Goal: Transaction & Acquisition: Purchase product/service

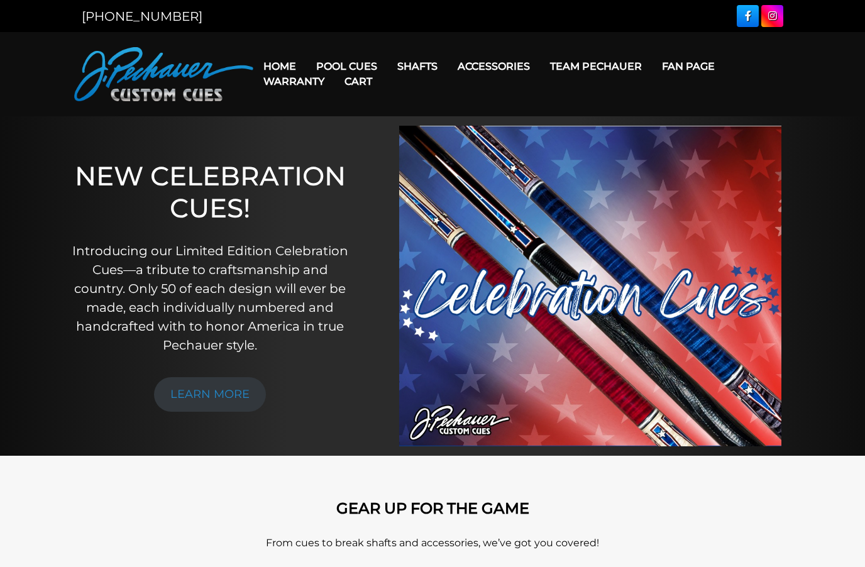
click at [336, 65] on link "Cart" at bounding box center [358, 81] width 48 height 32
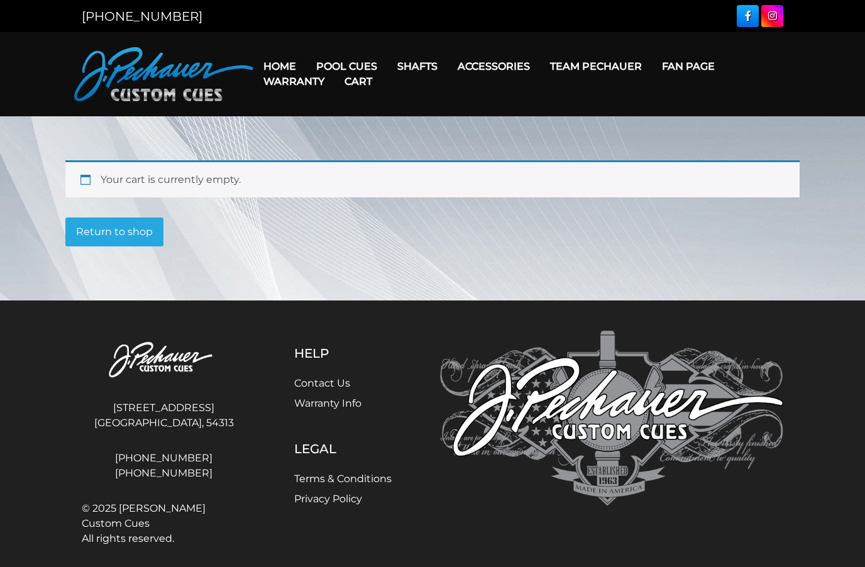
click at [351, 66] on link "Cart" at bounding box center [358, 81] width 48 height 32
click at [345, 271] on link "[PERSON_NAME] Collection" at bounding box center [384, 262] width 155 height 18
click at [333, 67] on link "Warranty" at bounding box center [293, 81] width 81 height 32
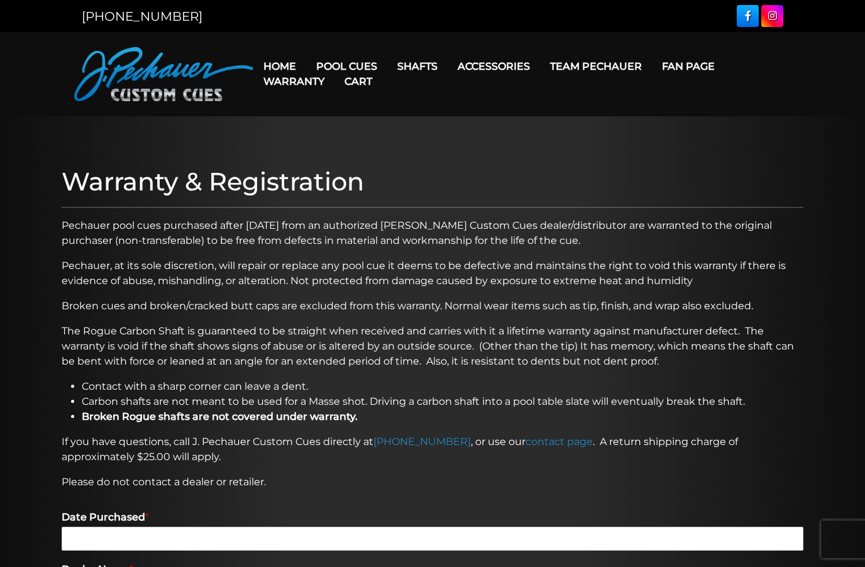
click at [342, 128] on link "Pro Series (R) – NEW" at bounding box center [384, 120] width 155 height 18
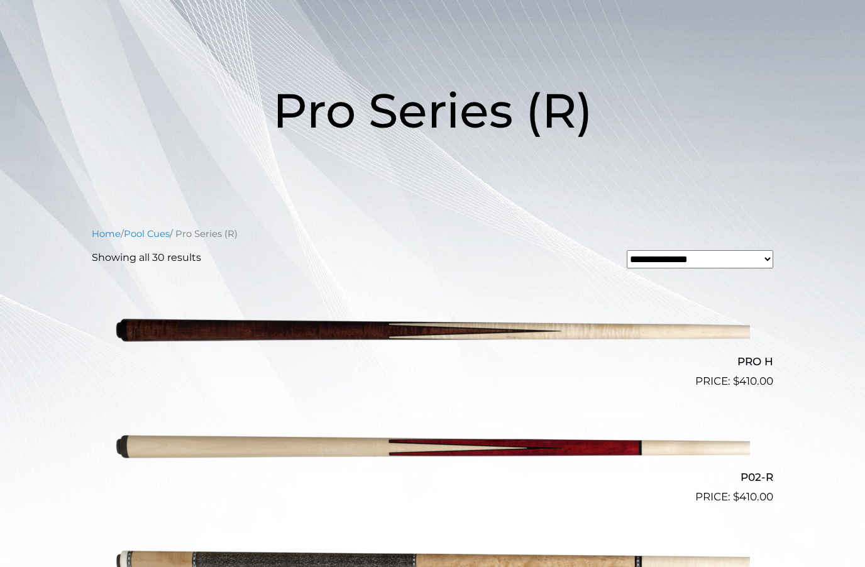
scroll to position [125, 0]
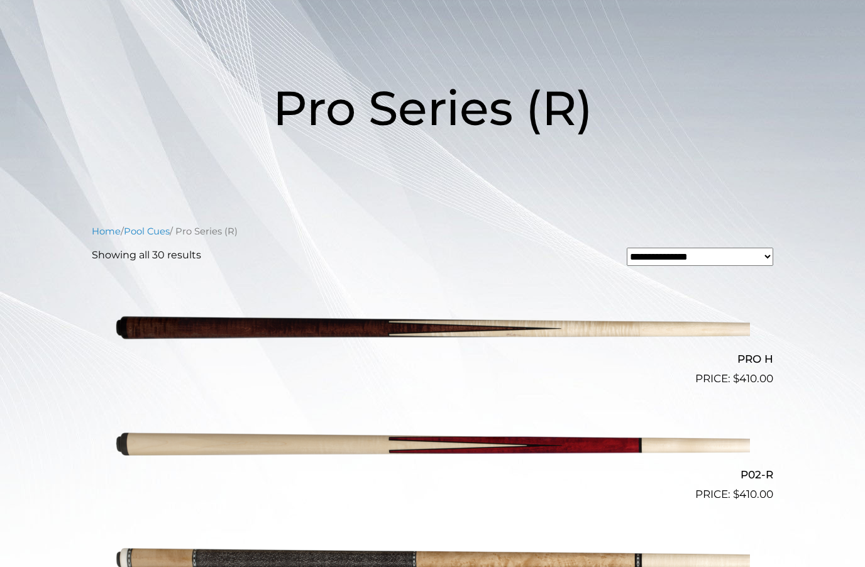
click at [297, 330] on img at bounding box center [432, 329] width 635 height 106
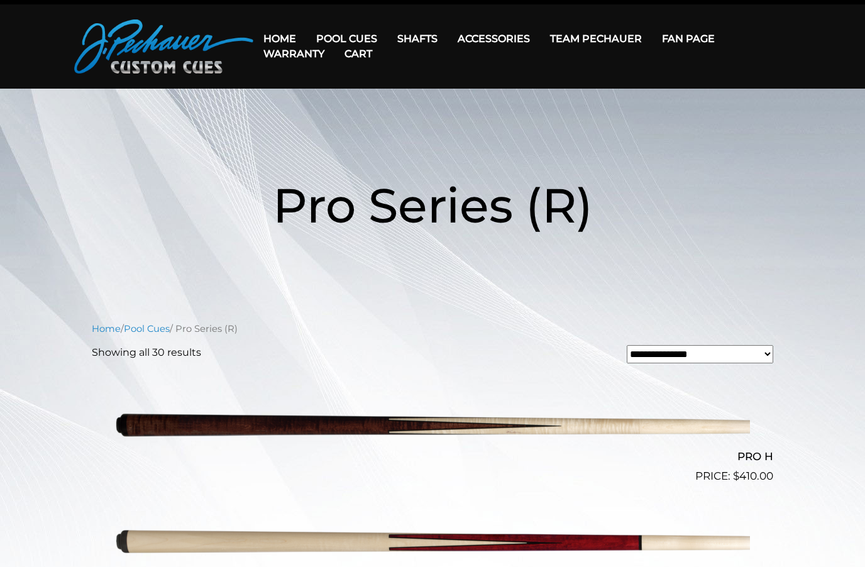
scroll to position [0, 0]
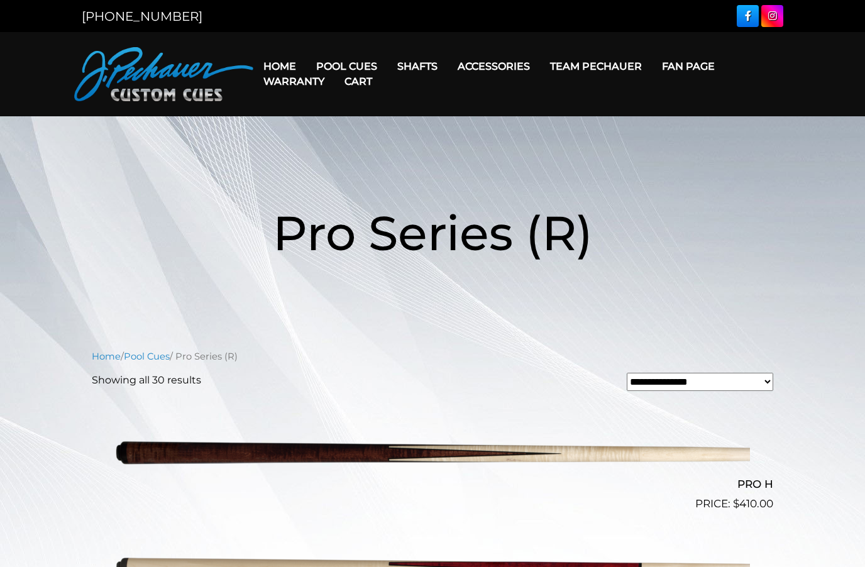
click at [354, 72] on link "Cart" at bounding box center [358, 81] width 48 height 32
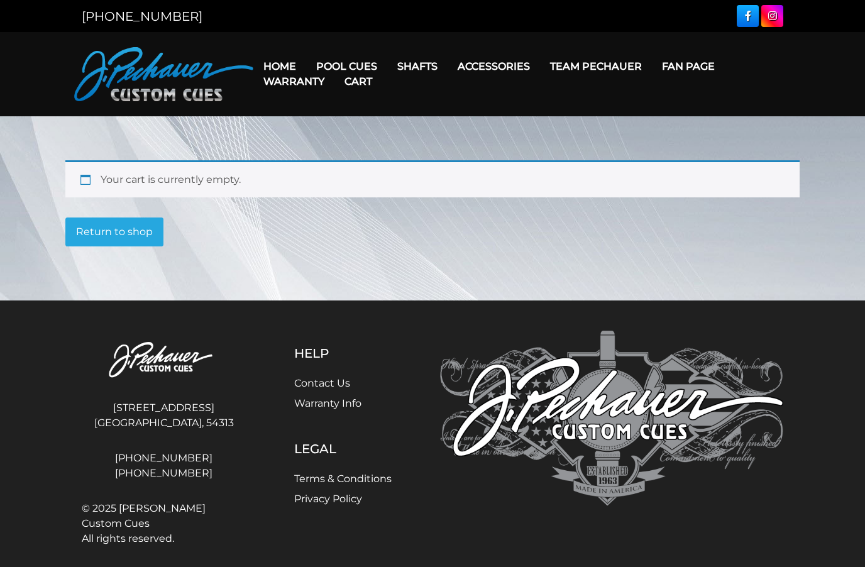
click at [338, 107] on link "JP Series (T) – NEW" at bounding box center [384, 102] width 155 height 18
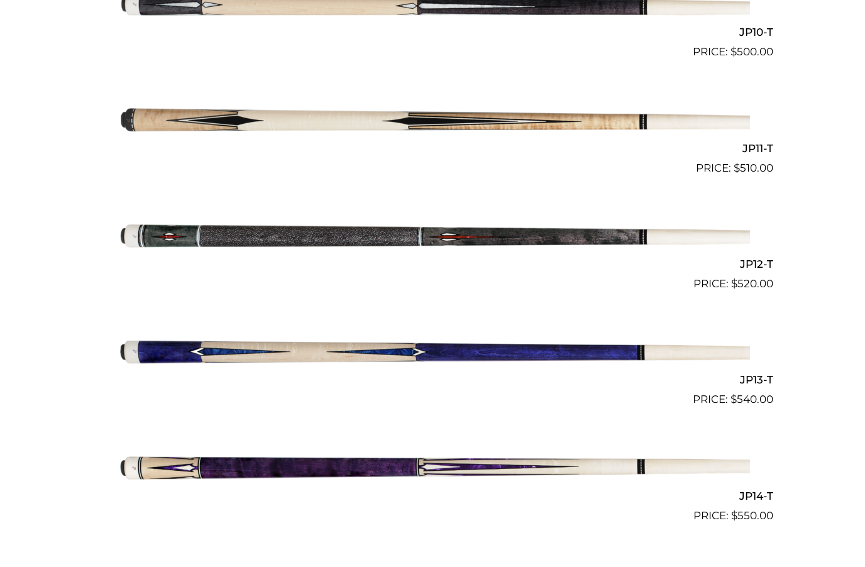
scroll to position [1494, 0]
click at [201, 107] on img at bounding box center [432, 119] width 635 height 106
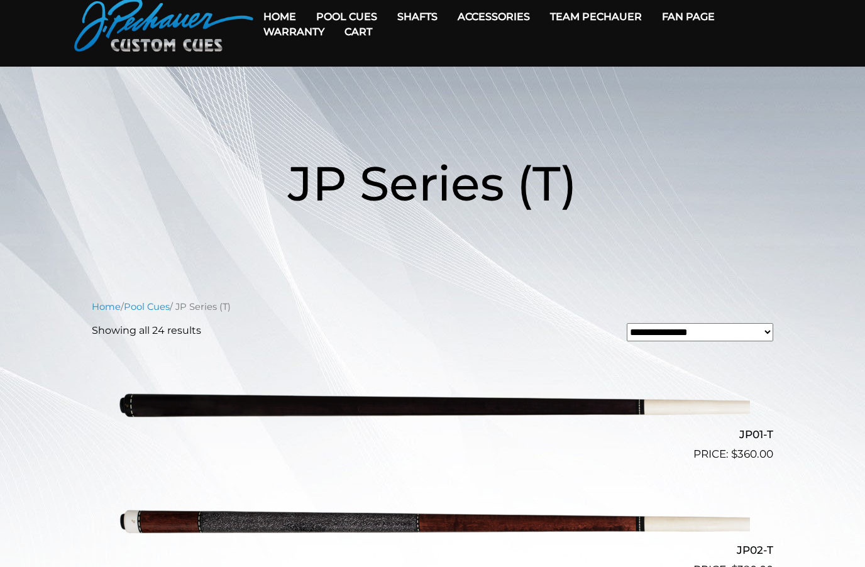
scroll to position [0, 0]
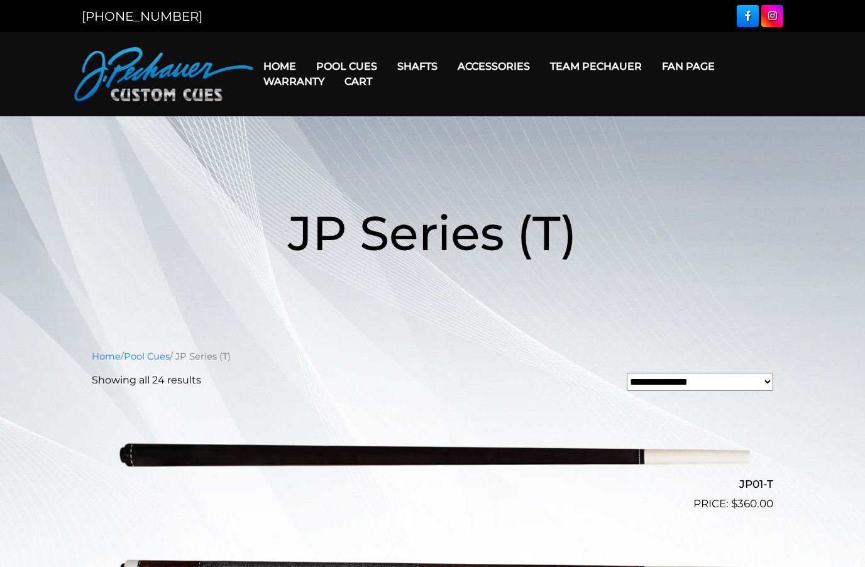
click at [346, 128] on link "Pro Series (R) – NEW" at bounding box center [384, 120] width 155 height 18
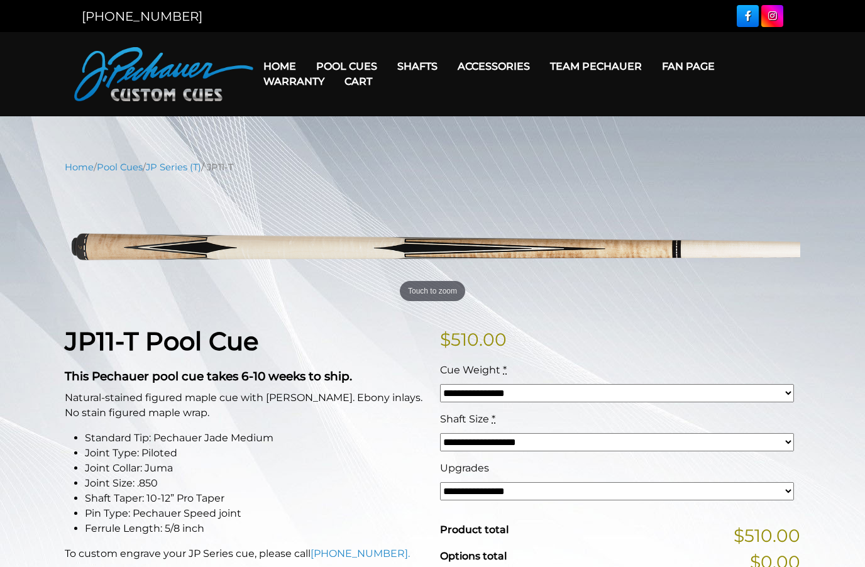
click at [787, 444] on select "**********" at bounding box center [617, 442] width 354 height 18
select select "*****"
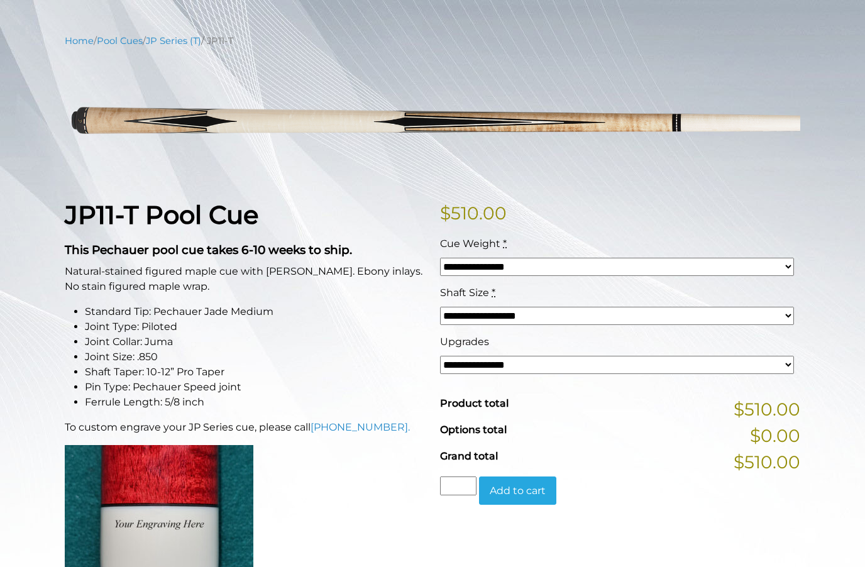
scroll to position [126, 0]
click at [581, 366] on select "**********" at bounding box center [617, 365] width 354 height 18
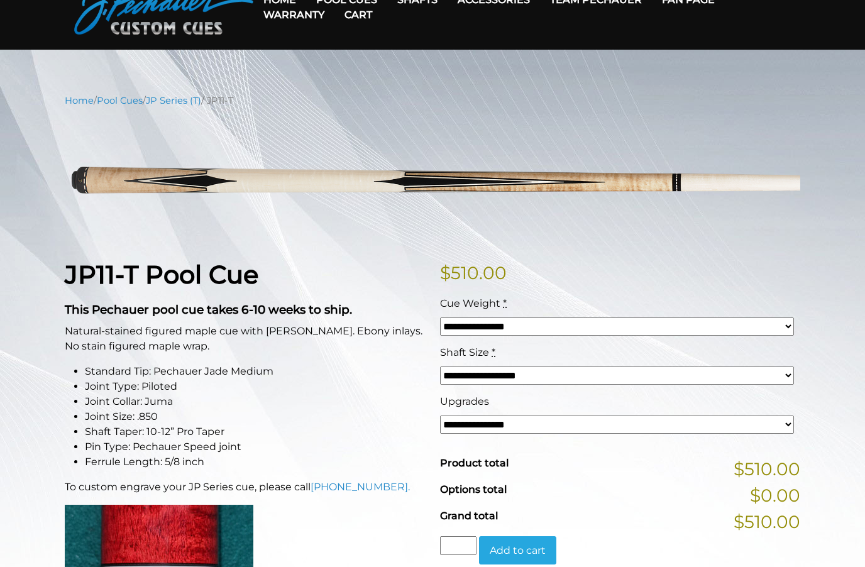
scroll to position [0, 0]
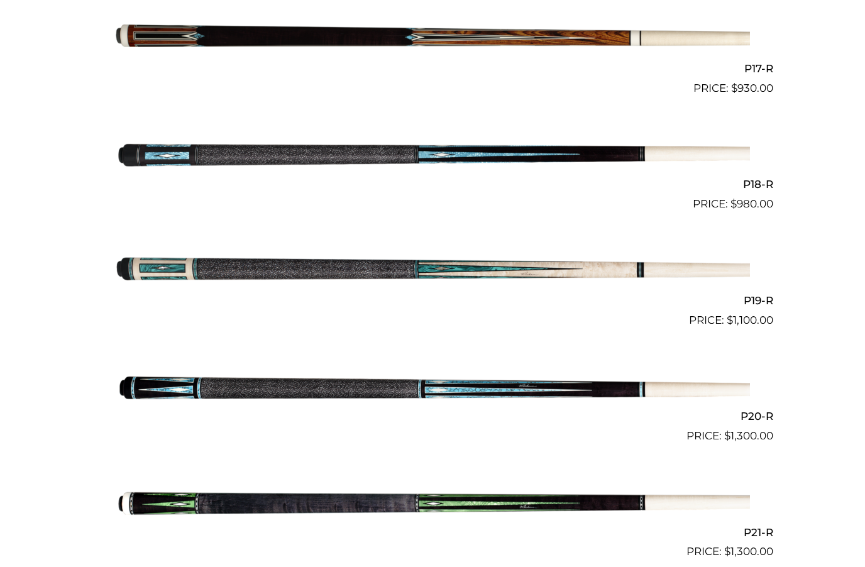
scroll to position [2271, 0]
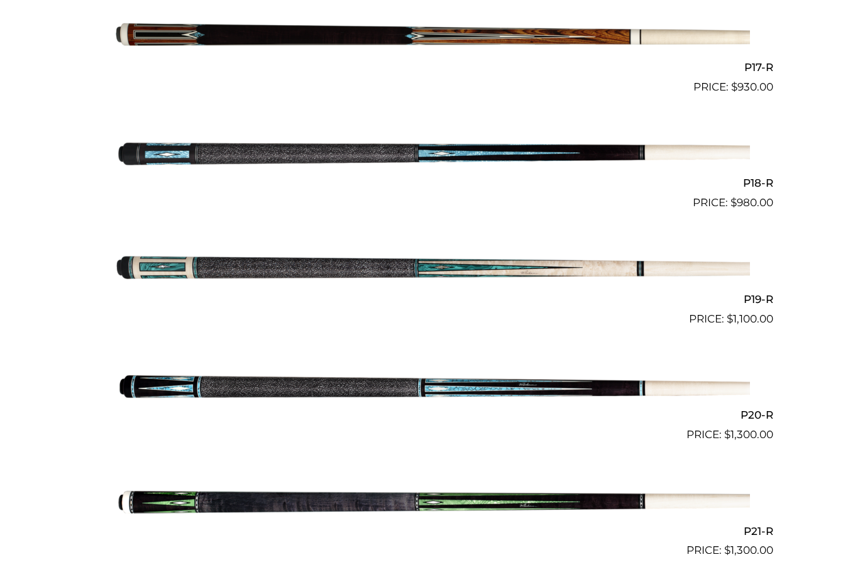
click at [159, 168] on img at bounding box center [432, 154] width 635 height 106
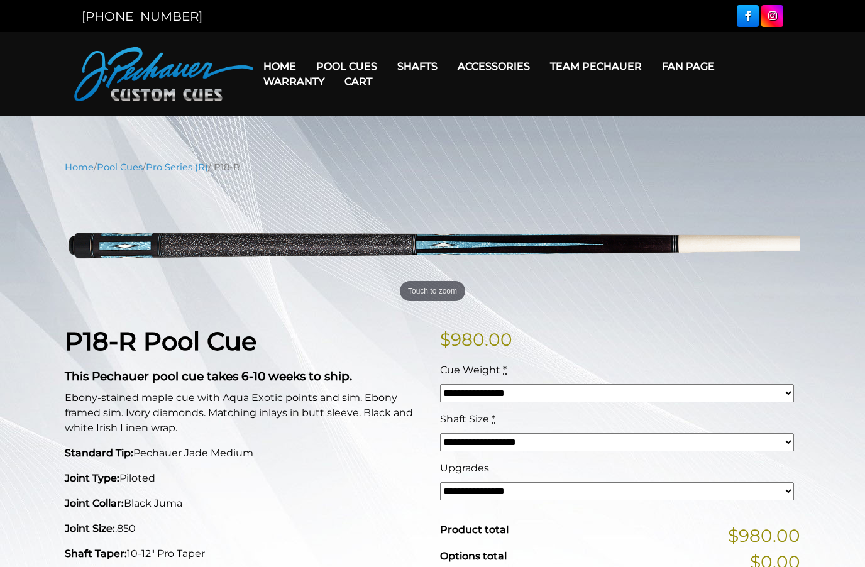
click at [349, 67] on link "Cart" at bounding box center [358, 81] width 48 height 32
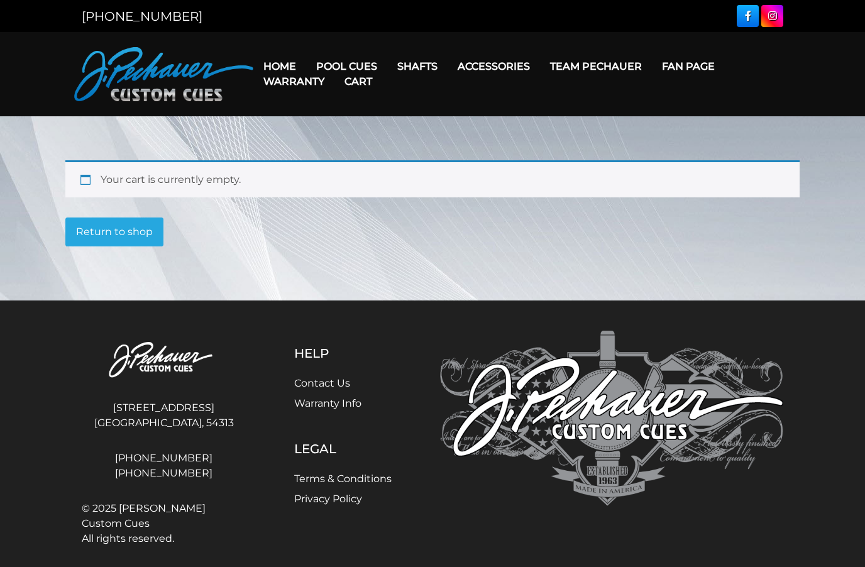
click at [344, 68] on link "Cart" at bounding box center [358, 81] width 48 height 32
click at [334, 146] on link "Champion Collection" at bounding box center [384, 138] width 155 height 18
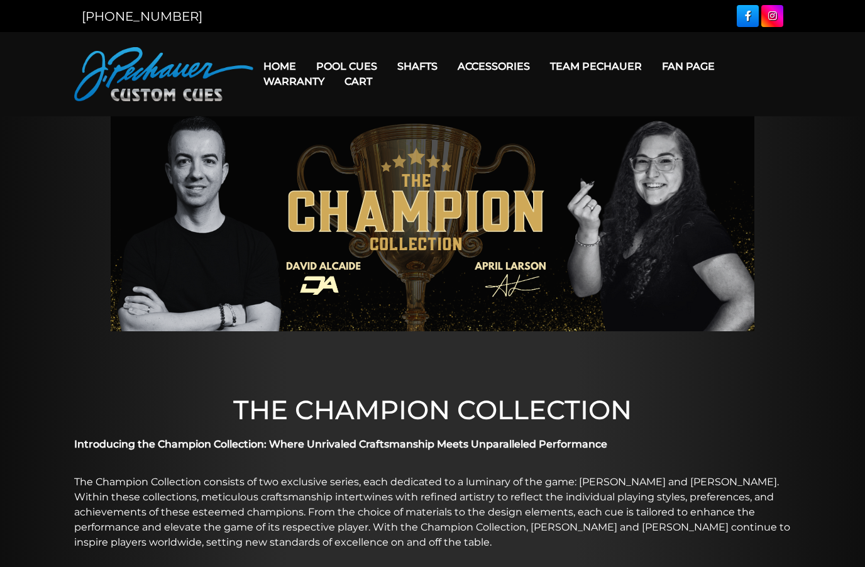
click at [356, 253] on link "Limited Edition" at bounding box center [384, 245] width 155 height 18
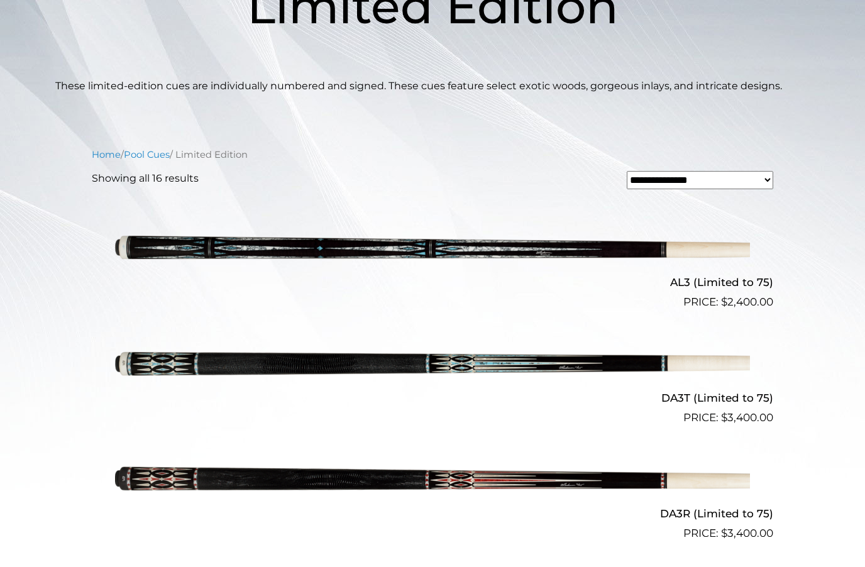
scroll to position [226, 0]
